Goal: Task Accomplishment & Management: Use online tool/utility

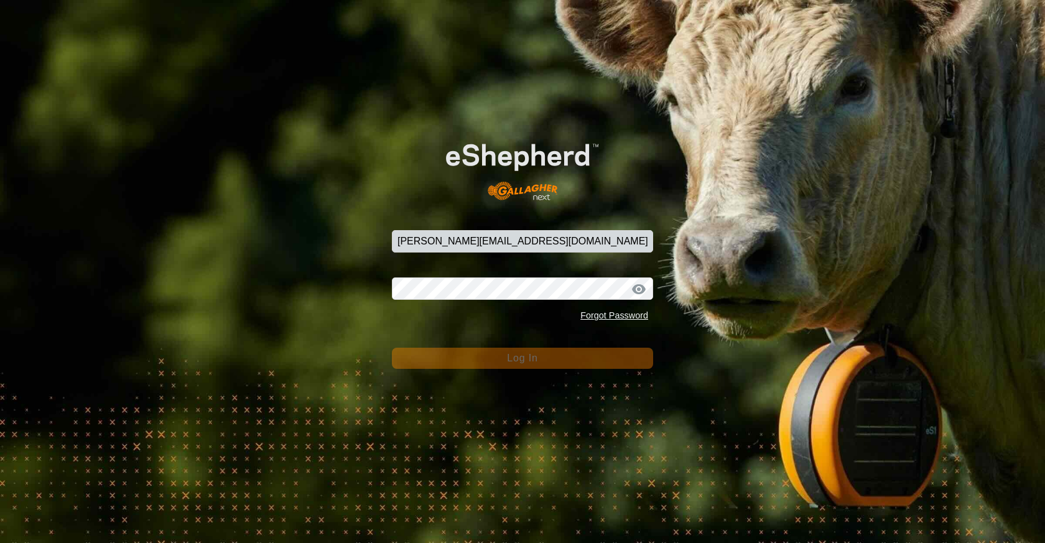
type input "[PERSON_NAME][EMAIL_ADDRESS][DOMAIN_NAME]"
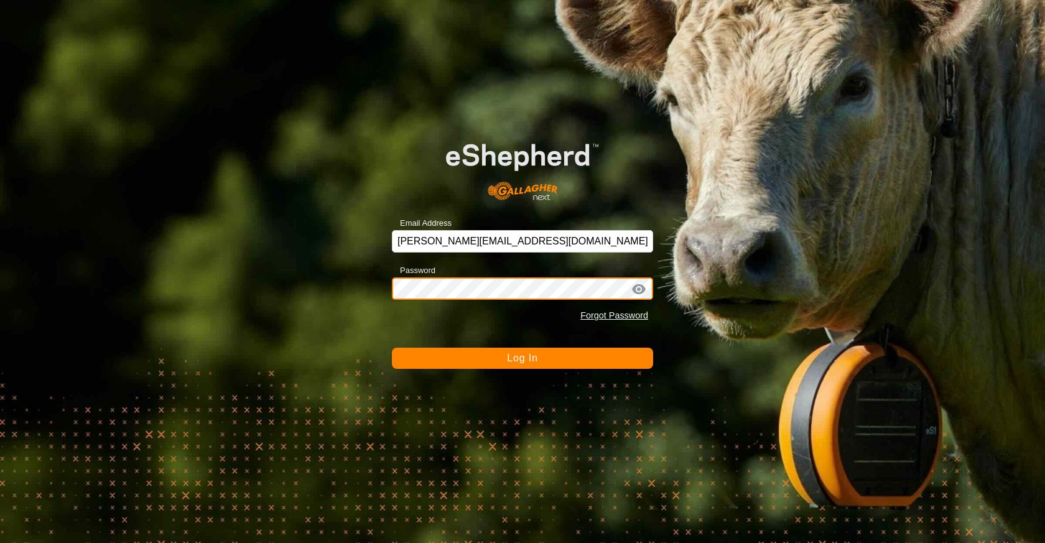
click at [522, 358] on button "Log In" at bounding box center [522, 358] width 261 height 21
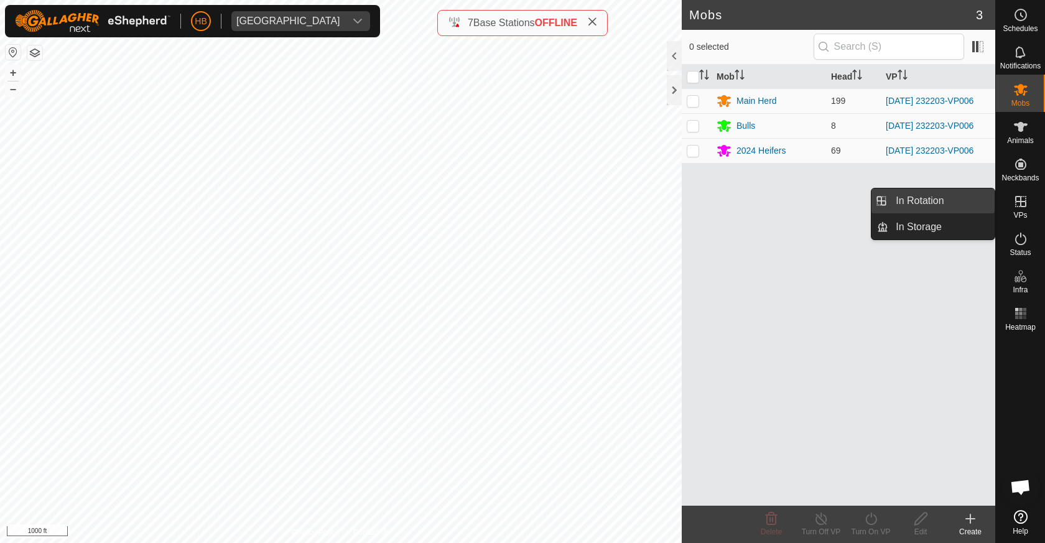
click at [936, 208] on link "In Rotation" at bounding box center [941, 200] width 106 height 25
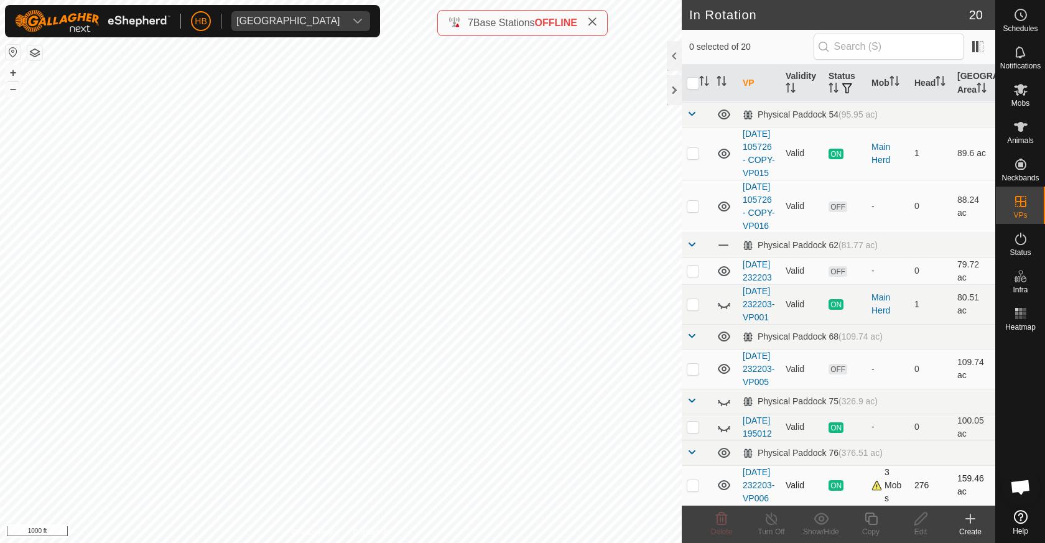
scroll to position [1025, 0]
click at [695, 480] on p-checkbox at bounding box center [693, 485] width 12 height 10
checkbox input "true"
click at [881, 529] on div "Copy" at bounding box center [871, 531] width 50 height 11
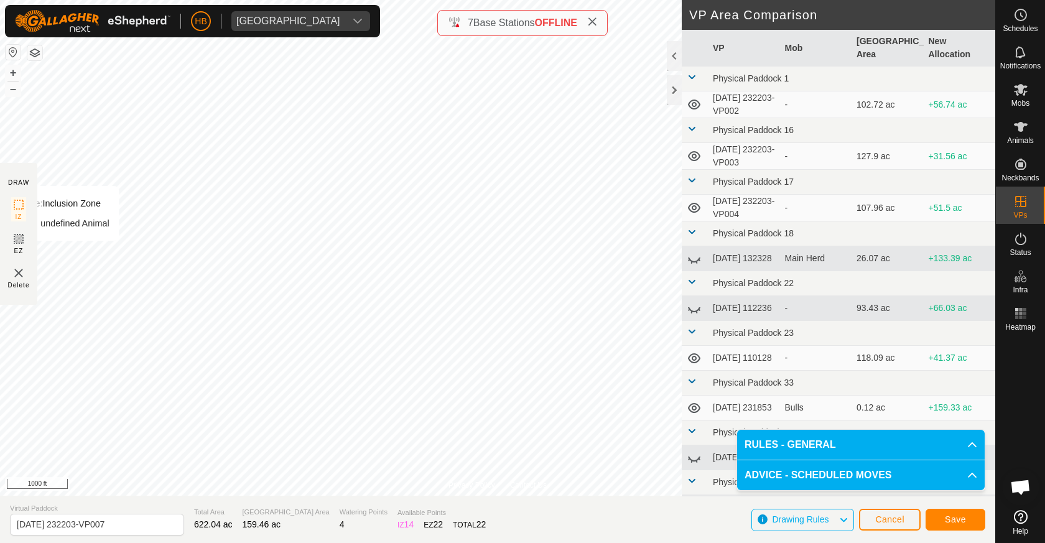
click at [9, 246] on section "DRAW IZ EZ Delete" at bounding box center [18, 234] width 37 height 142
click at [15, 245] on icon at bounding box center [18, 238] width 15 height 15
click at [20, 275] on img at bounding box center [18, 273] width 15 height 15
click at [17, 213] on span "IZ" at bounding box center [19, 216] width 7 height 9
click at [965, 528] on button "Save" at bounding box center [956, 520] width 60 height 22
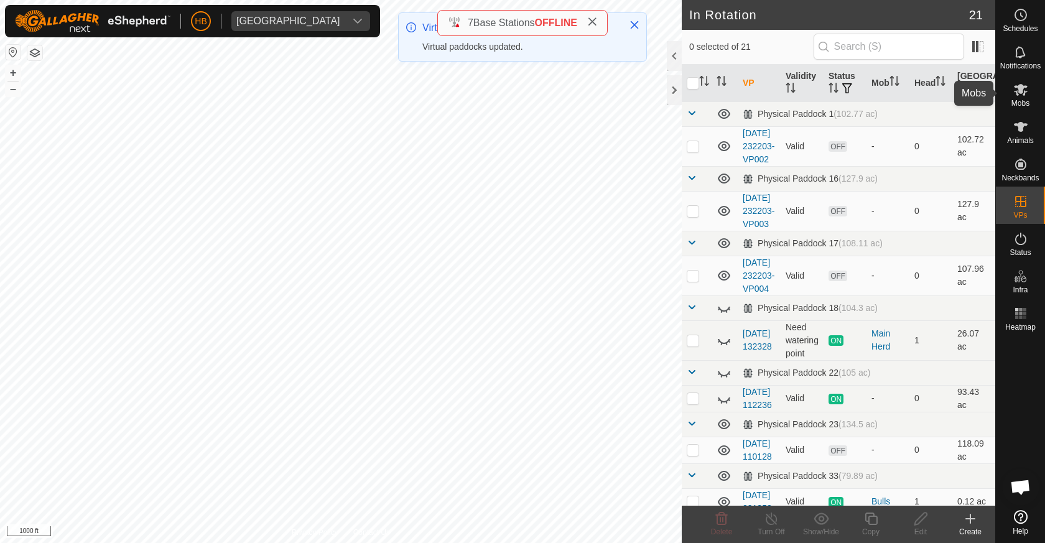
click at [1023, 98] on es-mob-svg-icon at bounding box center [1021, 90] width 22 height 20
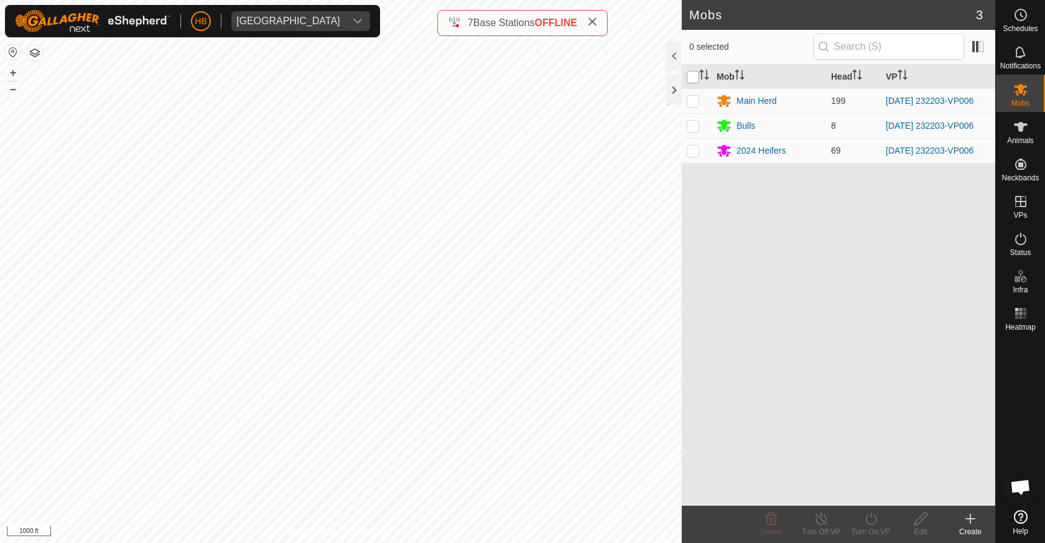
click at [694, 73] on input "checkbox" at bounding box center [693, 77] width 12 height 12
checkbox input "true"
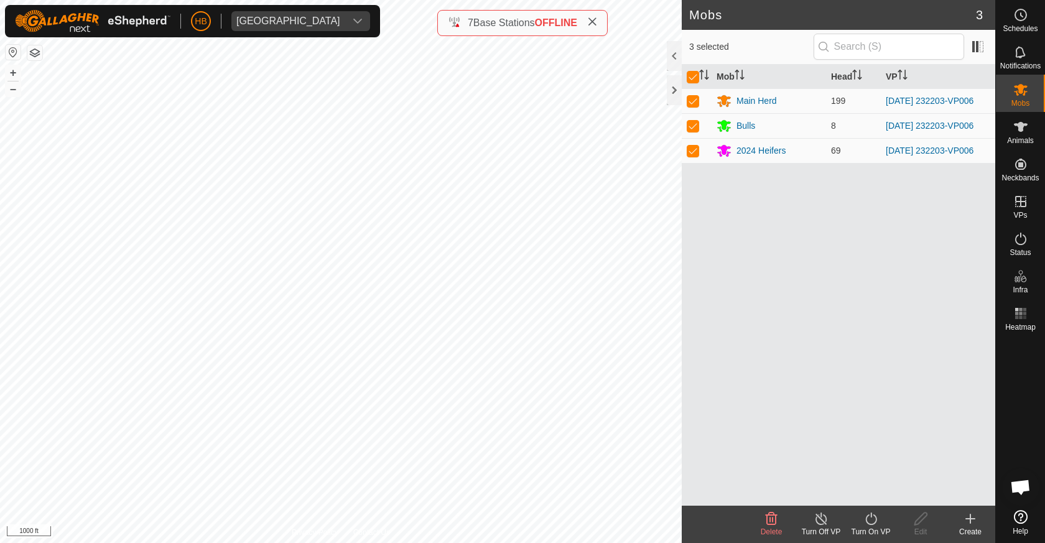
click at [863, 524] on icon at bounding box center [871, 518] width 16 height 15
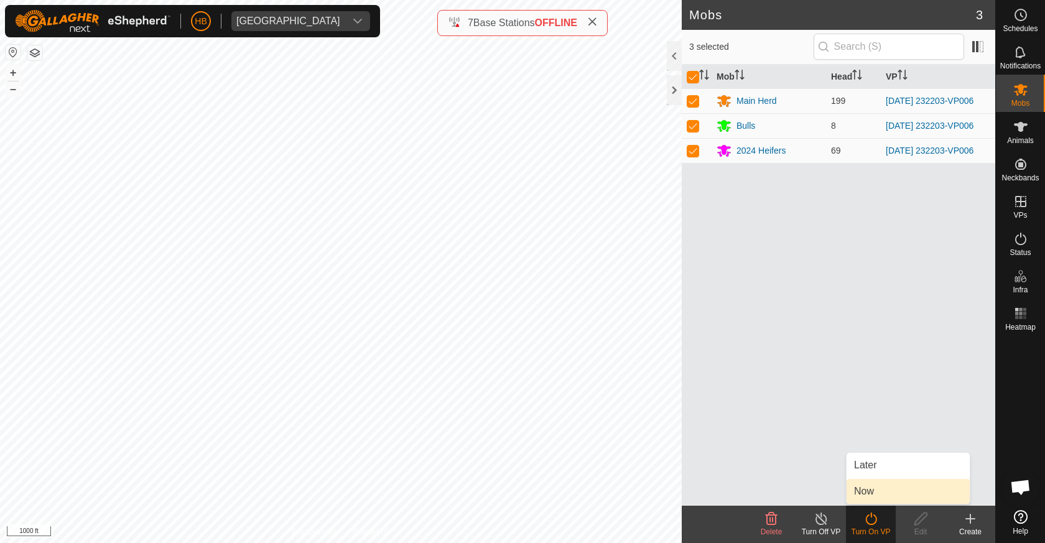
click at [866, 502] on link "Now" at bounding box center [908, 491] width 123 height 25
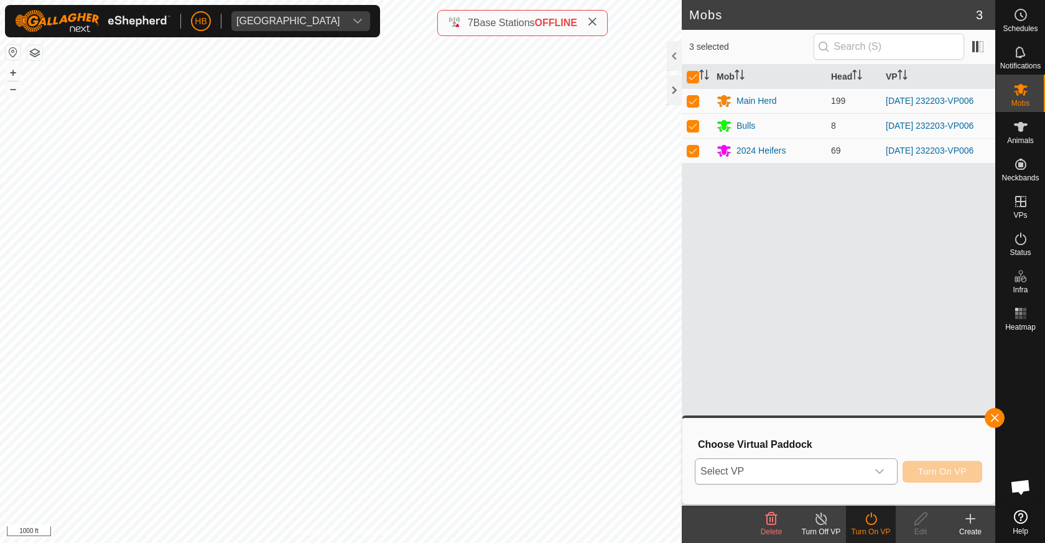
click at [861, 482] on span "Select VP" at bounding box center [781, 471] width 172 height 25
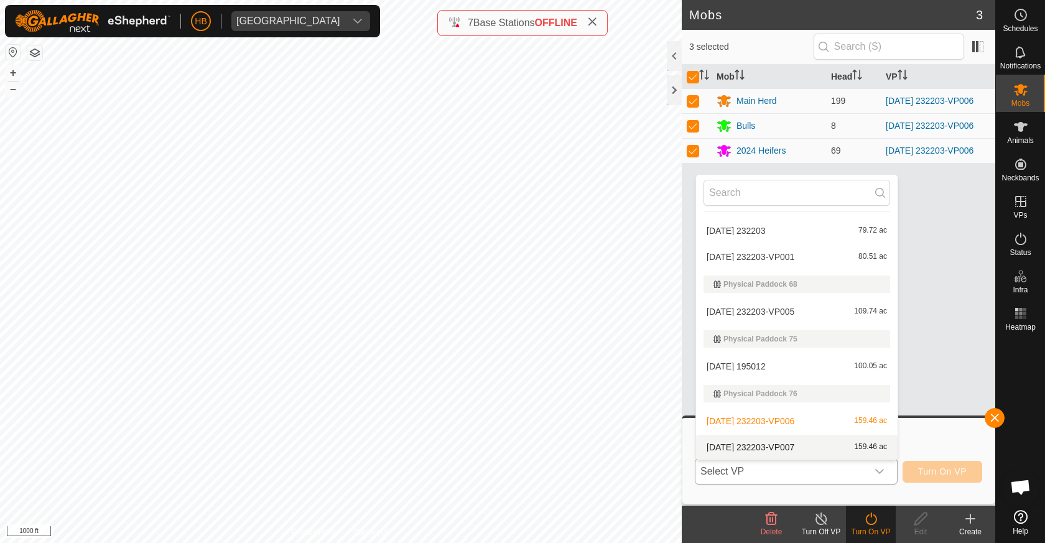
scroll to position [785, 0]
click at [817, 445] on li "2025-10-03 232203-VP007 159.46 ac" at bounding box center [797, 447] width 202 height 25
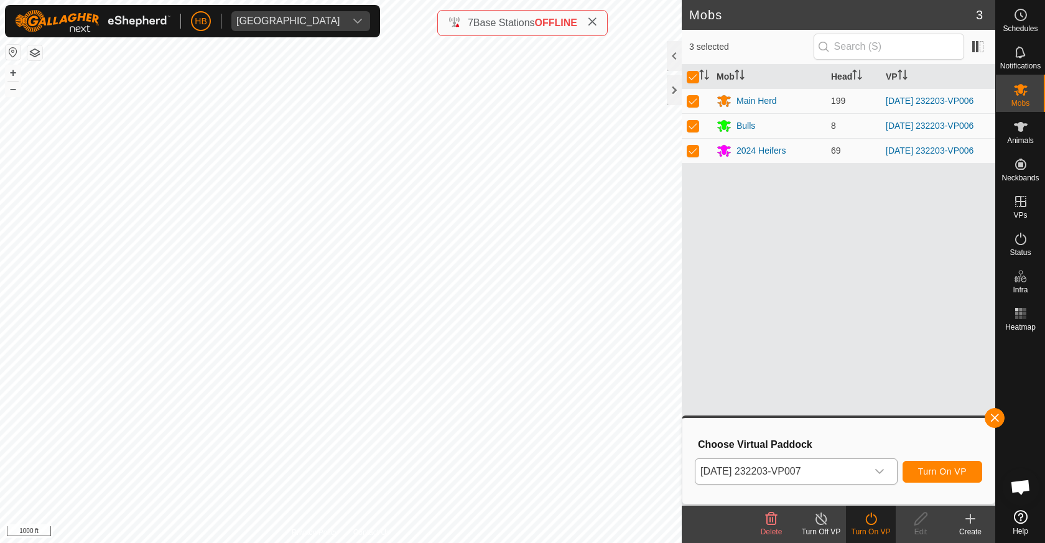
click at [962, 480] on button "Turn On VP" at bounding box center [943, 472] width 80 height 22
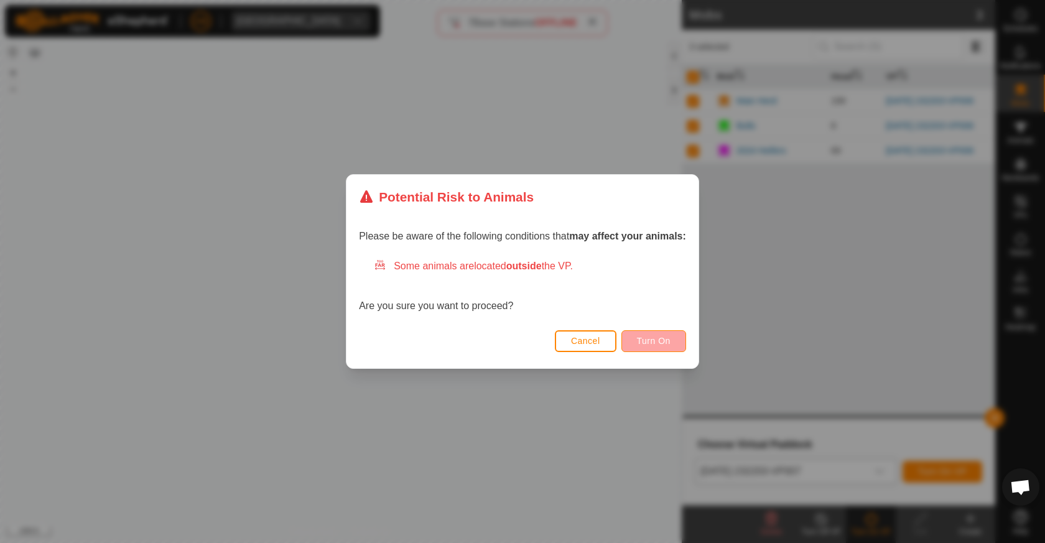
click at [661, 342] on span "Turn On" at bounding box center [654, 341] width 34 height 10
